Goal: Information Seeking & Learning: Learn about a topic

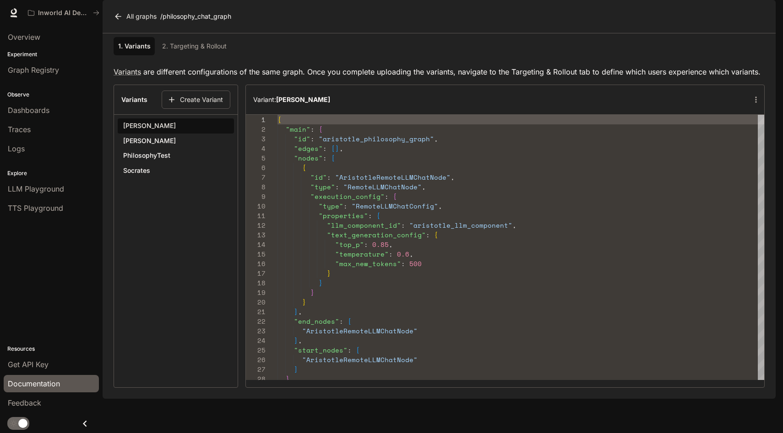
click at [45, 383] on span "Documentation" at bounding box center [34, 383] width 52 height 11
click at [315, 33] on section "All graphs / philosophy_chat_graph" at bounding box center [439, 16] width 673 height 33
